Goal: Task Accomplishment & Management: Use online tool/utility

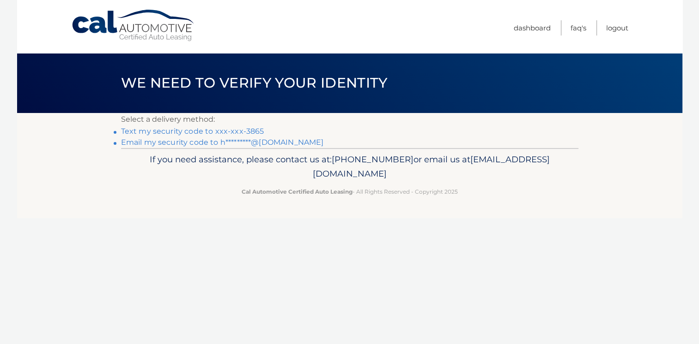
click at [224, 130] on link "Text my security code to xxx-xxx-3865" at bounding box center [192, 131] width 143 height 9
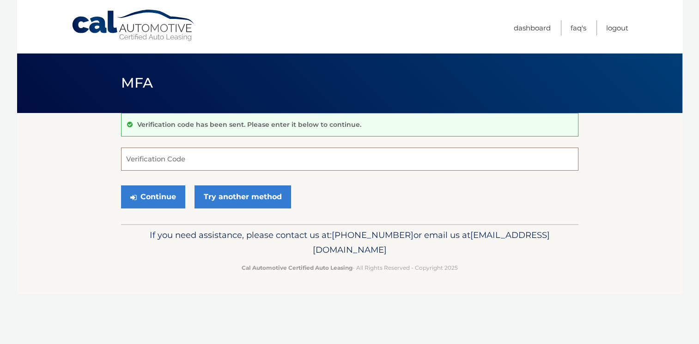
click at [213, 160] on input "Verification Code" at bounding box center [349, 159] width 457 height 23
type input "182928"
click at [163, 192] on button "Continue" at bounding box center [153, 197] width 64 height 23
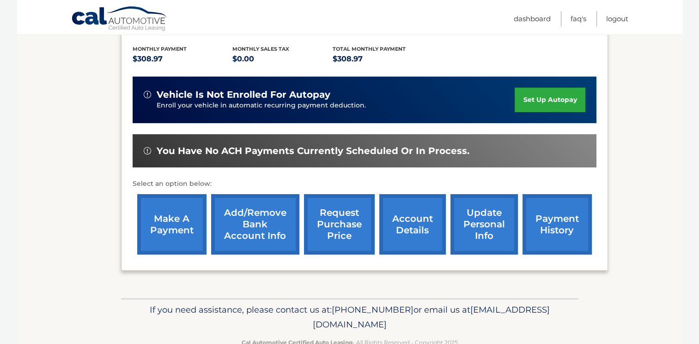
scroll to position [203, 0]
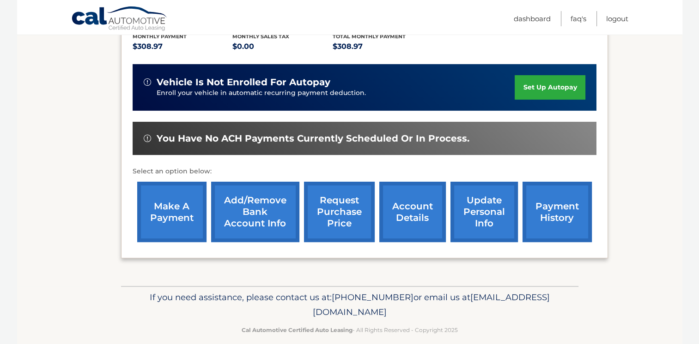
click at [169, 212] on link "make a payment" at bounding box center [171, 212] width 69 height 60
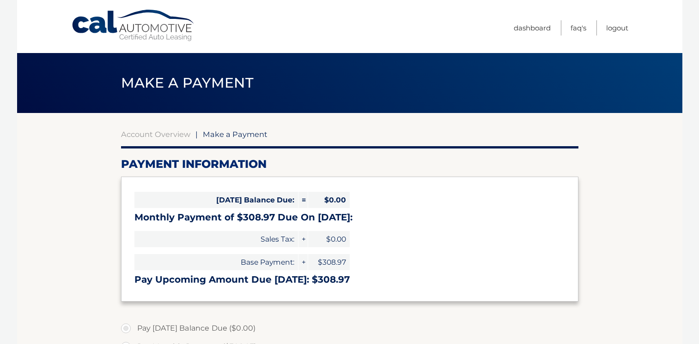
select select "ZWM3ZmRkOWQtNjQ3MS00NDA0LWE5NDctY2FhNmNjM2UzYWFh"
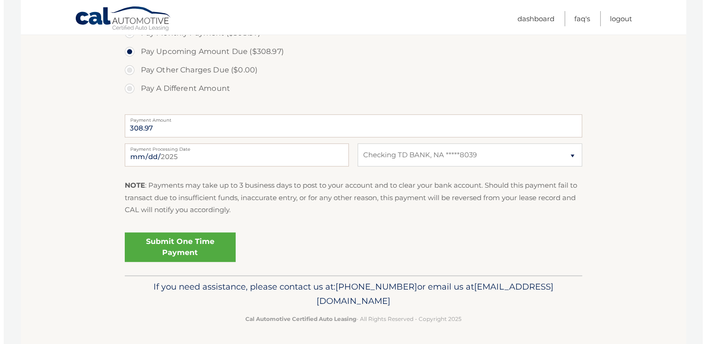
scroll to position [314, 0]
click at [167, 235] on link "Submit One Time Payment" at bounding box center [176, 247] width 111 height 30
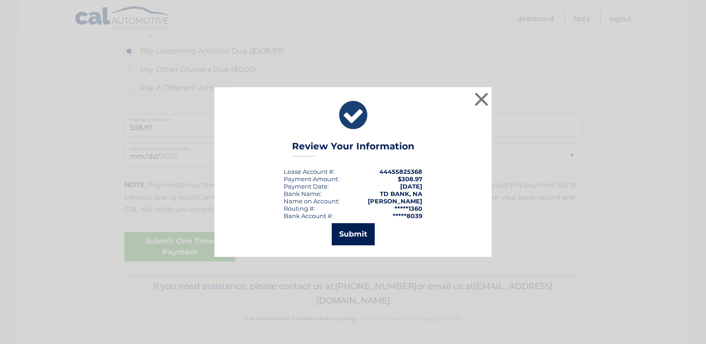
click at [340, 239] on button "Submit" at bounding box center [353, 234] width 43 height 22
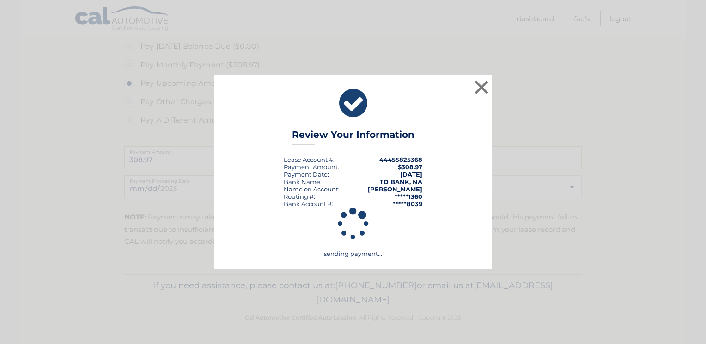
scroll to position [281, 0]
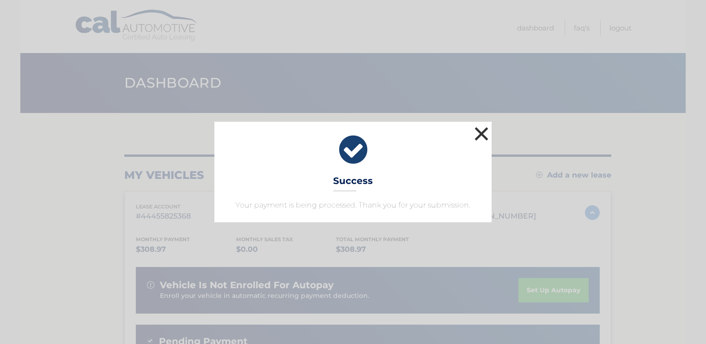
click at [480, 131] on button "×" at bounding box center [481, 134] width 18 height 18
